Goal: Information Seeking & Learning: Learn about a topic

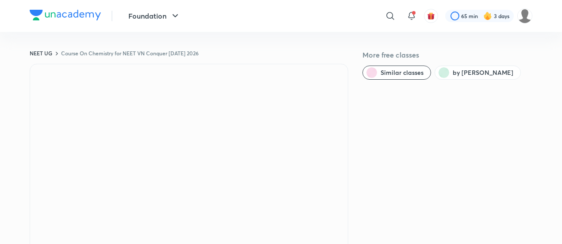
scroll to position [64, 0]
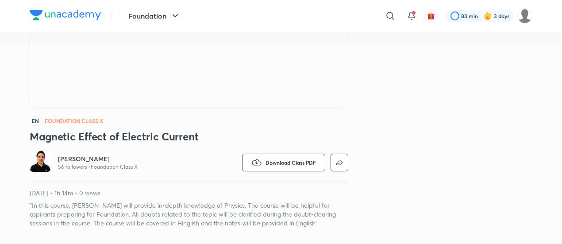
scroll to position [306, 0]
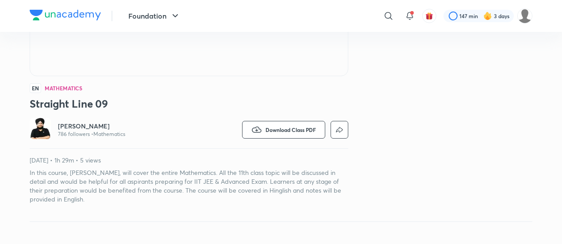
scroll to position [222, 0]
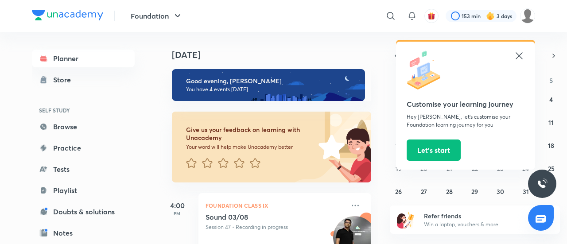
click at [519, 54] on icon at bounding box center [519, 55] width 11 height 11
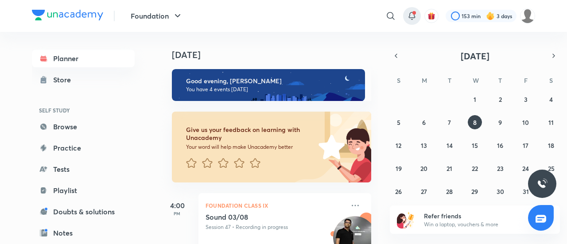
click at [416, 15] on icon at bounding box center [411, 16] width 11 height 11
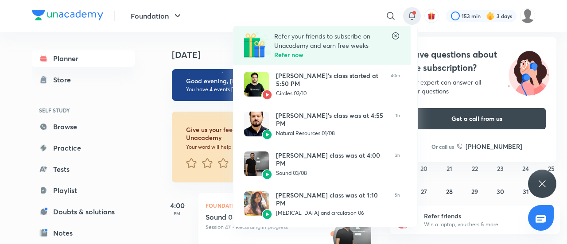
click at [232, 119] on div at bounding box center [283, 122] width 567 height 244
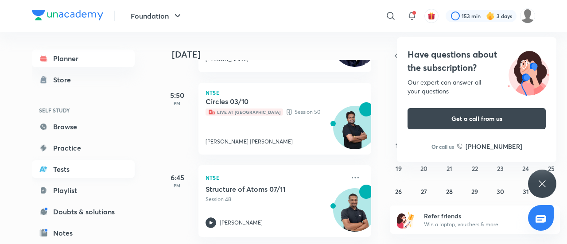
click at [79, 175] on link "Tests" at bounding box center [83, 169] width 103 height 18
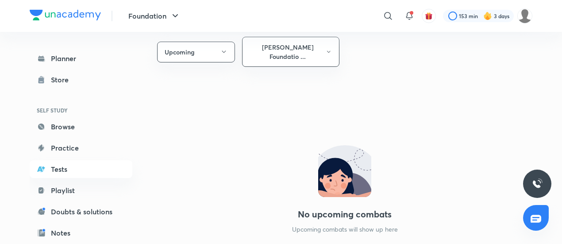
scroll to position [499, 0]
click at [224, 50] on icon "button" at bounding box center [224, 51] width 7 height 7
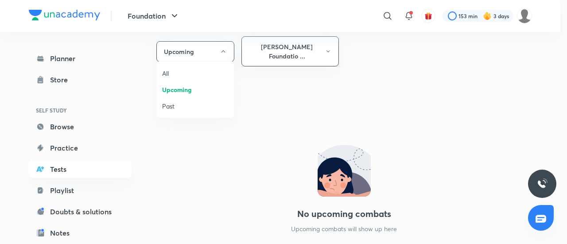
click at [190, 93] on span "Upcoming" at bounding box center [195, 89] width 66 height 9
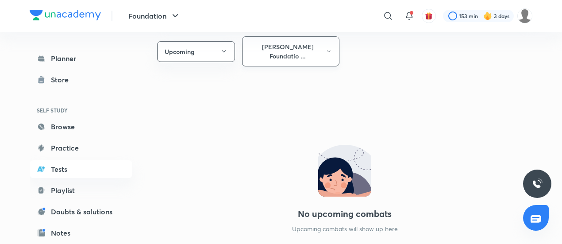
click at [279, 47] on button "[PERSON_NAME] Foundatio ..." at bounding box center [290, 51] width 97 height 30
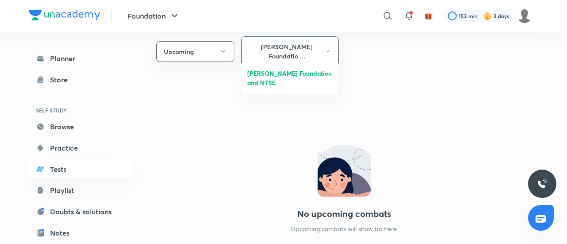
click at [275, 121] on div at bounding box center [283, 122] width 567 height 244
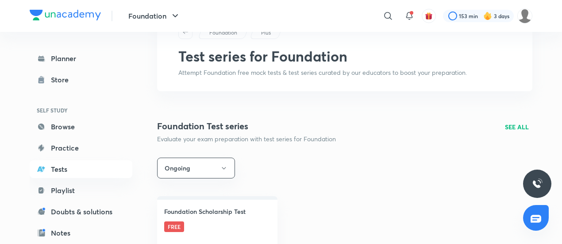
scroll to position [0, 0]
